Goal: Task Accomplishment & Management: Use online tool/utility

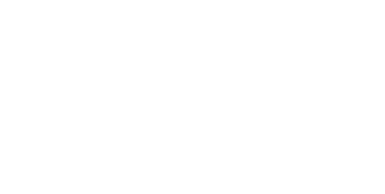
drag, startPoint x: 222, startPoint y: 49, endPoint x: 108, endPoint y: 31, distance: 115.0
click at [211, 2] on html at bounding box center [192, 1] width 385 height 2
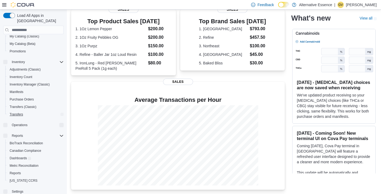
scroll to position [54, 0]
drag, startPoint x: 14, startPoint y: 167, endPoint x: 20, endPoint y: 163, distance: 7.1
click at [14, 170] on span "Reports" at bounding box center [15, 172] width 11 height 4
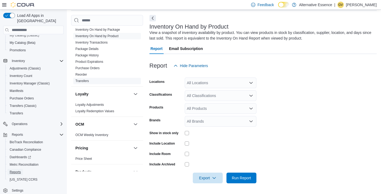
scroll to position [368, 0]
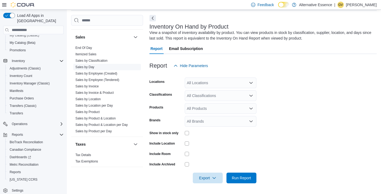
click at [88, 66] on link "Sales by Day" at bounding box center [84, 67] width 19 height 4
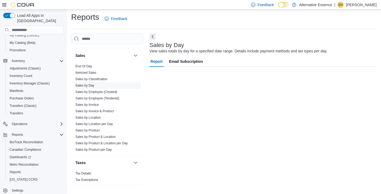
scroll to position [2, 0]
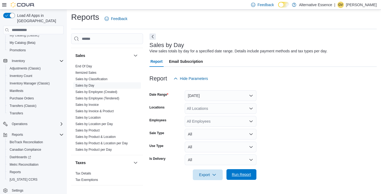
click at [243, 174] on span "Run Report" at bounding box center [241, 174] width 19 height 5
click at [237, 173] on span "Run Report" at bounding box center [241, 174] width 19 height 5
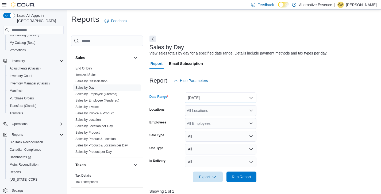
click at [220, 96] on button "Yesterday" at bounding box center [221, 97] width 72 height 11
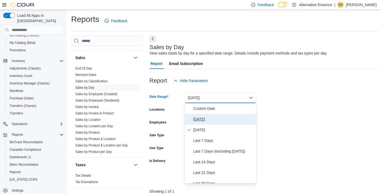
click at [210, 118] on span "Today" at bounding box center [223, 119] width 61 height 6
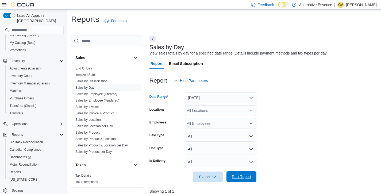
click at [244, 178] on span "Run Report" at bounding box center [241, 176] width 19 height 5
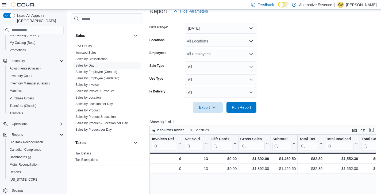
scroll to position [64, 0]
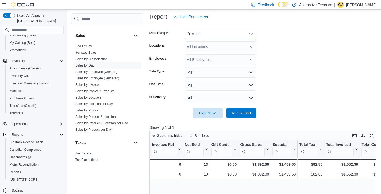
click at [210, 37] on button "Today" at bounding box center [221, 34] width 72 height 11
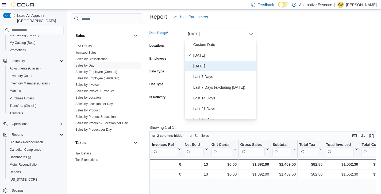
click at [214, 68] on span "Yesterday" at bounding box center [223, 66] width 61 height 6
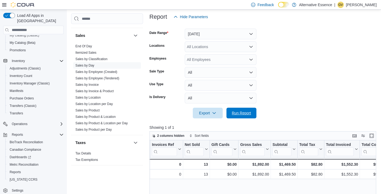
drag, startPoint x: 236, startPoint y: 109, endPoint x: 265, endPoint y: 114, distance: 30.3
click at [236, 109] on span "Run Report" at bounding box center [241, 113] width 24 height 11
